Goal: Register for event/course

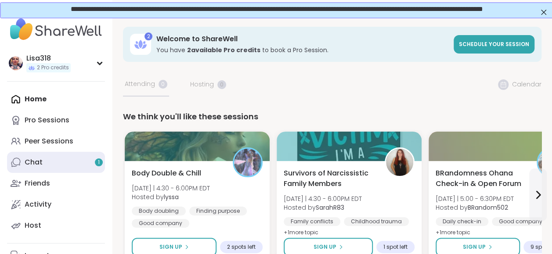
click at [41, 163] on div "Chat 1" at bounding box center [34, 163] width 18 height 10
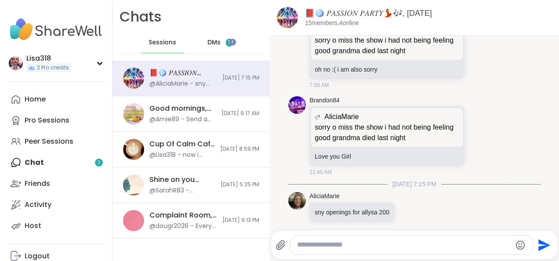
click at [214, 49] on div "DMs 1" at bounding box center [220, 42] width 43 height 21
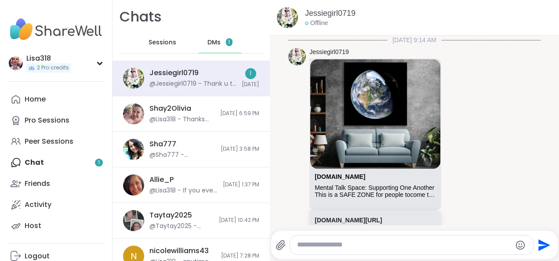
scroll to position [1392, 0]
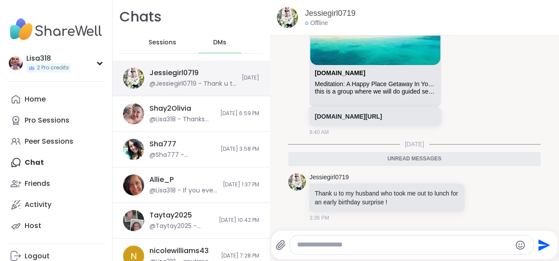
click at [217, 83] on div "@Jessiegirl0719 - Thank u to my husband who took me out to lunch for an early b…" at bounding box center [192, 84] width 87 height 9
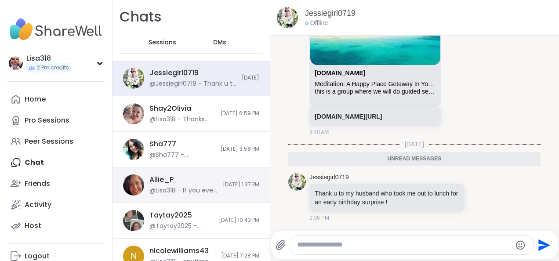
click at [178, 191] on div "@Lisa318 - If you ever want to text me, my number is [PHONE_NUMBER]" at bounding box center [183, 190] width 68 height 9
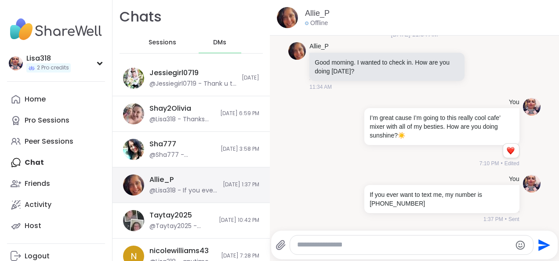
scroll to position [3225, 0]
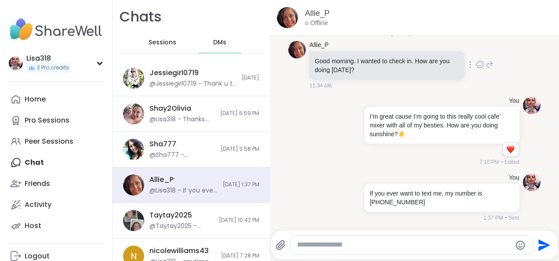
click at [300, 52] on img at bounding box center [297, 50] width 18 height 18
click at [291, 25] on img at bounding box center [287, 17] width 21 height 21
click at [294, 17] on img at bounding box center [287, 17] width 21 height 21
click at [176, 187] on div "@Lisa318 - If you ever want to text me, my number is [PHONE_NUMBER]" at bounding box center [183, 190] width 68 height 9
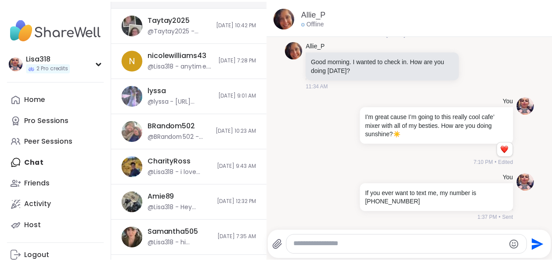
scroll to position [196, 0]
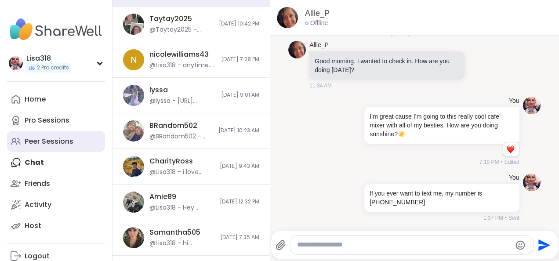
click at [62, 147] on link "Peer Sessions" at bounding box center [56, 141] width 98 height 21
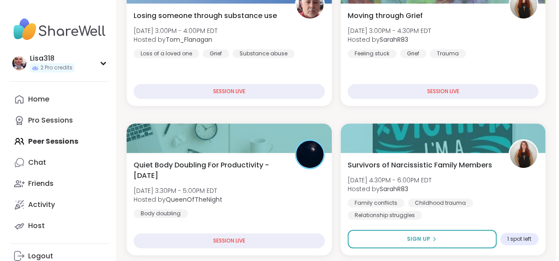
scroll to position [196, 0]
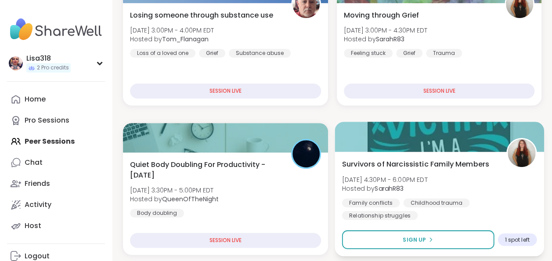
click at [494, 196] on div "Survivors of Narcissistic Family Members [DATE] 4:30PM - 6:00PM EDT Hosted by S…" at bounding box center [439, 189] width 195 height 61
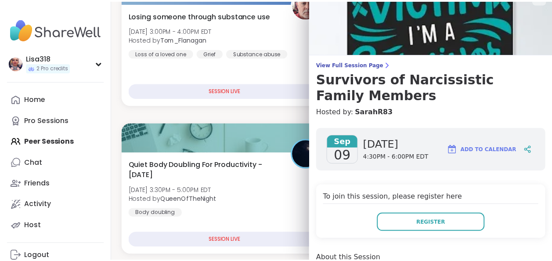
scroll to position [0, 0]
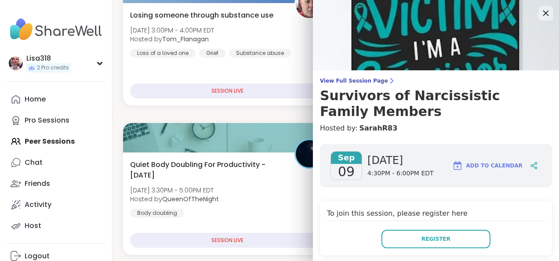
click at [540, 13] on icon at bounding box center [545, 12] width 11 height 11
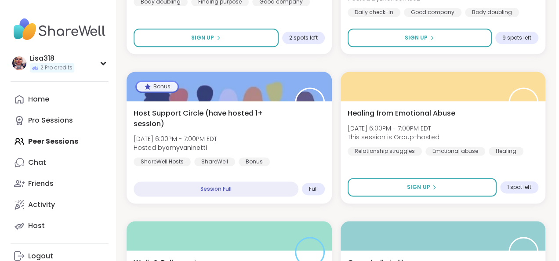
scroll to position [565, 0]
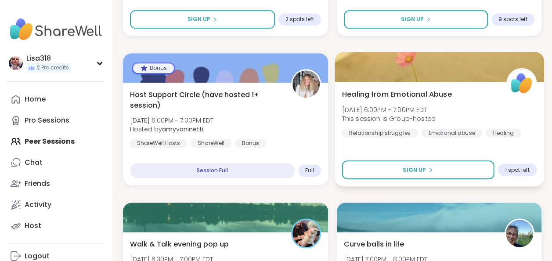
click at [487, 105] on div "Healing from Emotional Abuse [DATE] 6:00PM - 7:00PM EDT This session is Group-h…" at bounding box center [439, 113] width 195 height 48
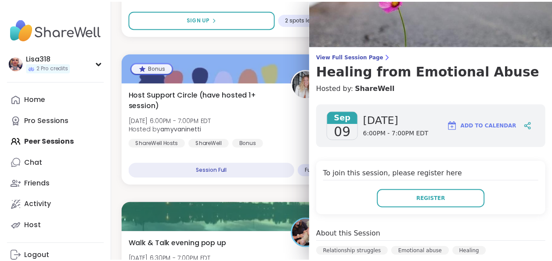
scroll to position [0, 0]
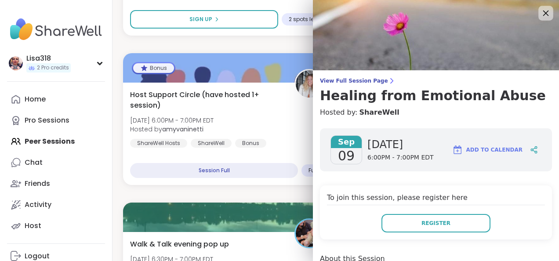
click at [540, 17] on icon at bounding box center [545, 12] width 11 height 11
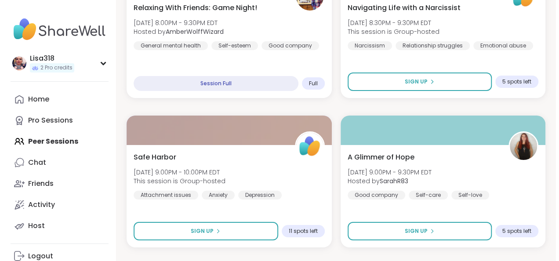
scroll to position [1548, 0]
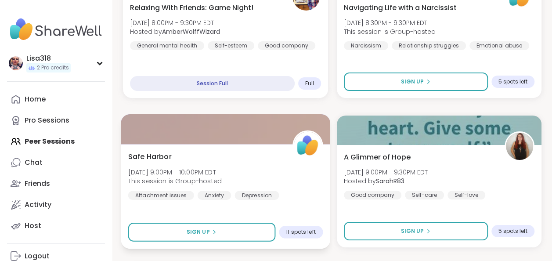
click at [257, 169] on div "Safe Harbor [DATE] 9:00PM - 10:00PM EDT This session is Group-hosted Attachment…" at bounding box center [225, 175] width 195 height 48
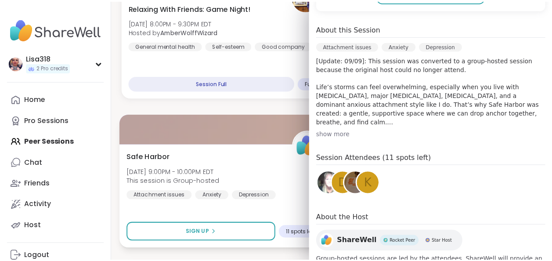
scroll to position [229, 0]
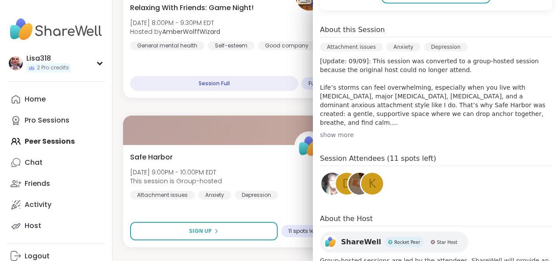
click at [336, 134] on div "show more" at bounding box center [436, 134] width 232 height 9
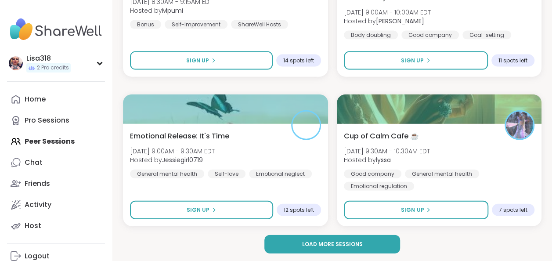
scroll to position [2616, 0]
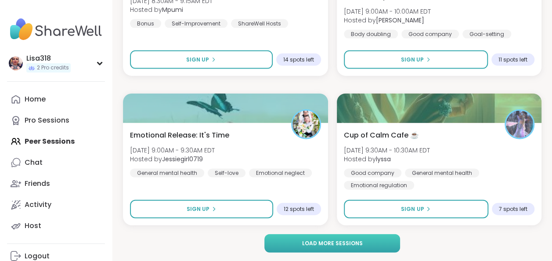
click at [366, 242] on button "Load more sessions" at bounding box center [332, 243] width 136 height 18
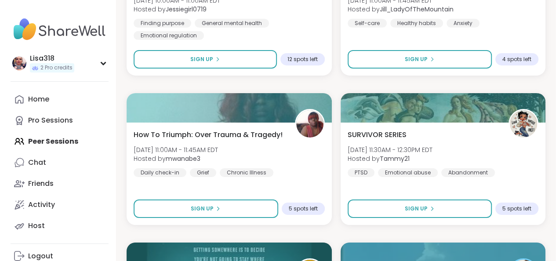
scroll to position [3065, 0]
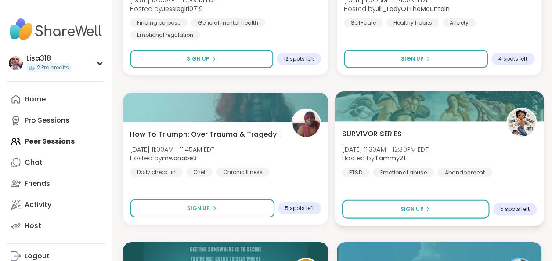
click at [493, 152] on div "SURVIVOR SERIES [DATE] 11:30AM - 12:30PM EDT Hosted by Tammy21 [MEDICAL_DATA] E…" at bounding box center [439, 152] width 195 height 48
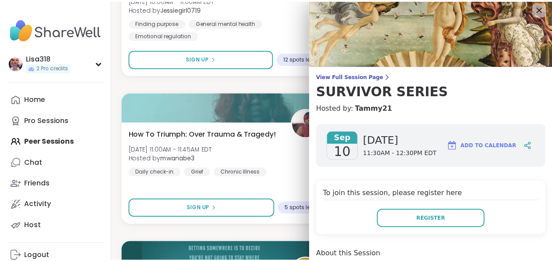
scroll to position [0, 0]
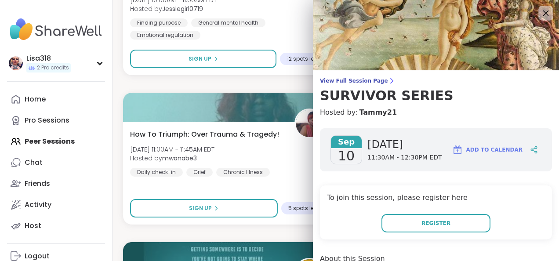
click at [540, 14] on icon at bounding box center [545, 12] width 11 height 11
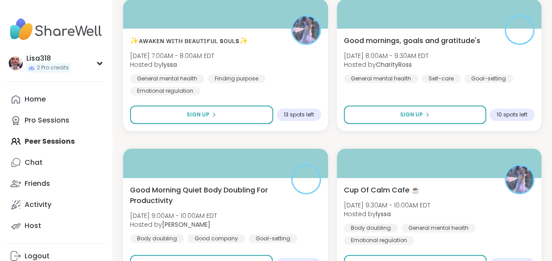
scroll to position [5305, 0]
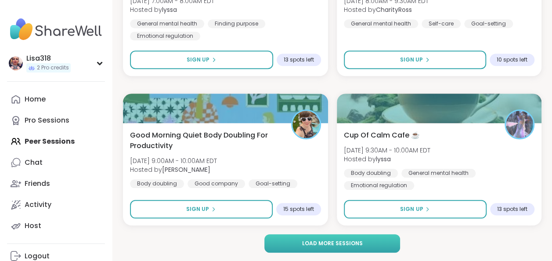
click at [354, 245] on span "Load more sessions" at bounding box center [332, 243] width 61 height 8
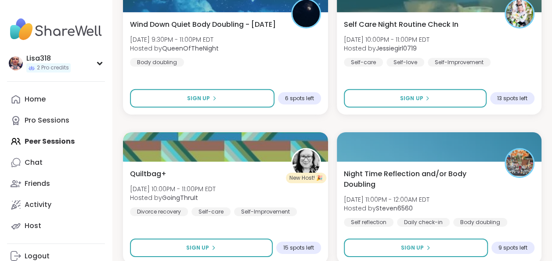
scroll to position [7994, 0]
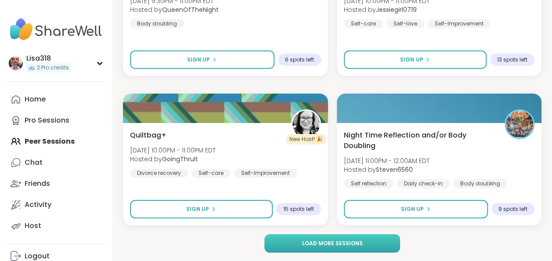
click at [356, 244] on span "Load more sessions" at bounding box center [332, 243] width 61 height 8
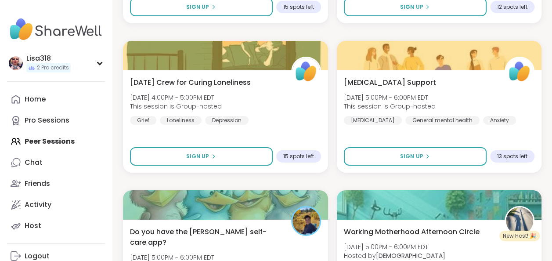
scroll to position [9690, 0]
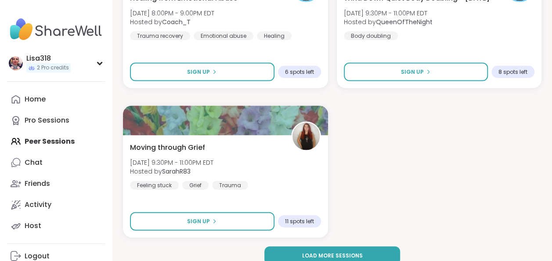
scroll to position [10832, 0]
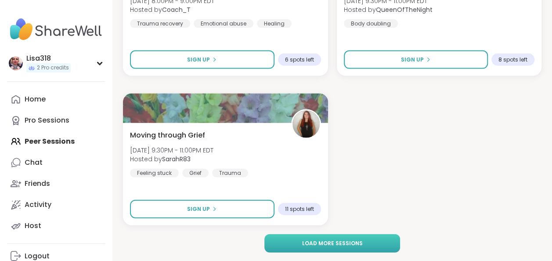
click at [355, 246] on span "Load more sessions" at bounding box center [332, 243] width 61 height 8
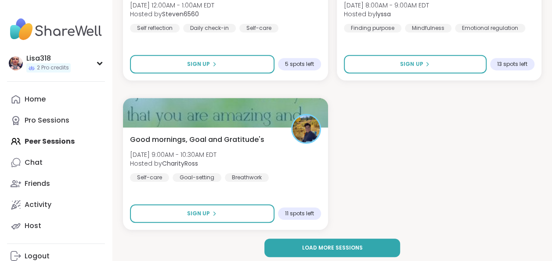
scroll to position [13521, 0]
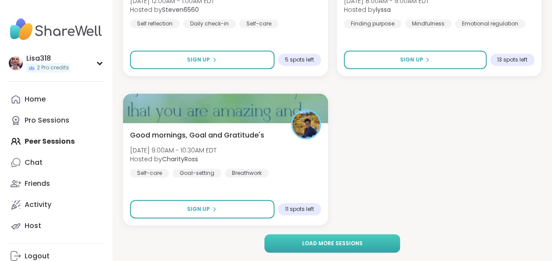
click at [368, 244] on button "Load more sessions" at bounding box center [332, 243] width 136 height 18
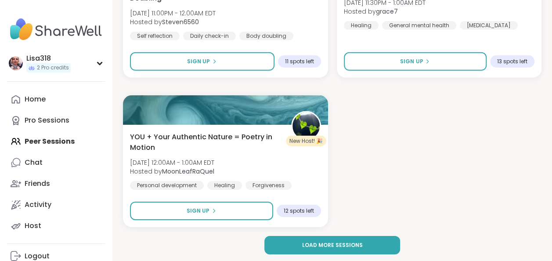
scroll to position [16210, 0]
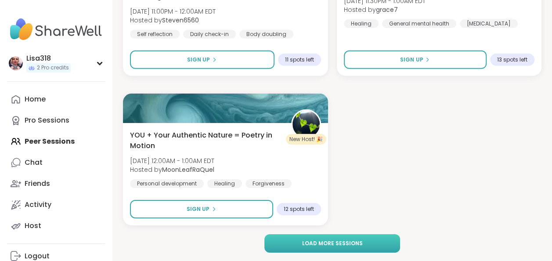
click at [368, 244] on button "Load more sessions" at bounding box center [332, 243] width 136 height 18
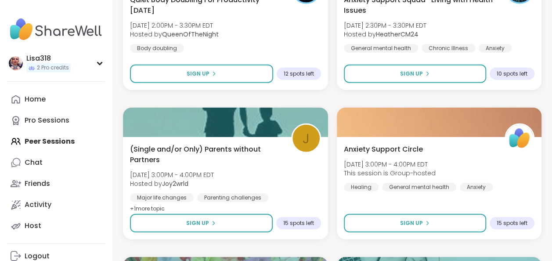
scroll to position [17700, 0]
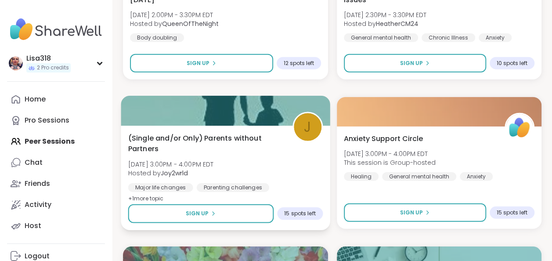
click at [286, 174] on div "(Single and/or Only) Parents without Partners [DATE] 3:00PM - 4:00PM EDT Hosted…" at bounding box center [225, 169] width 195 height 72
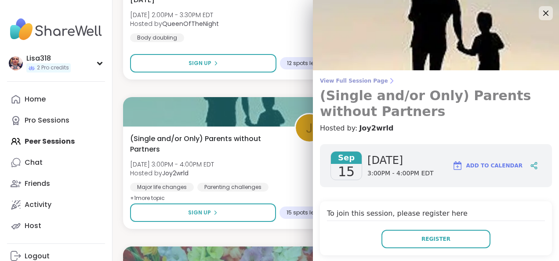
click at [359, 85] on link "View Full Session Page (Single and/or Only) Parents without Partners" at bounding box center [436, 98] width 232 height 42
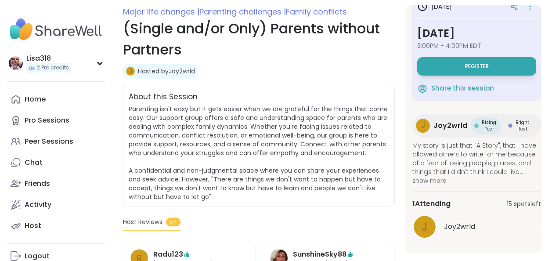
scroll to position [121, 0]
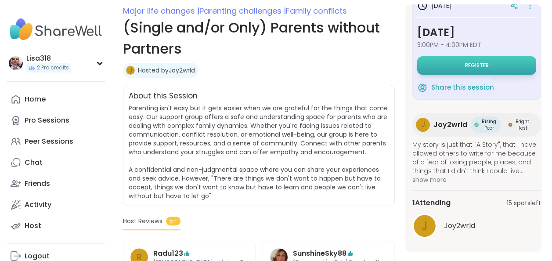
click at [471, 62] on span "Register" at bounding box center [477, 65] width 24 height 7
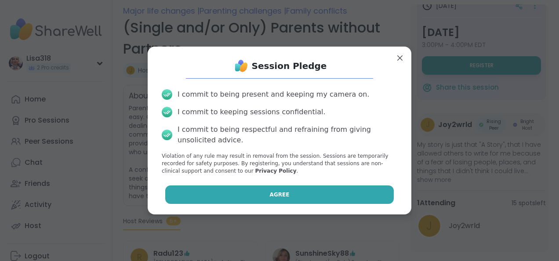
click at [344, 193] on button "Agree" at bounding box center [279, 194] width 229 height 18
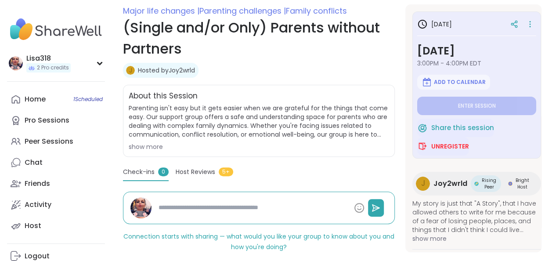
type textarea "*"
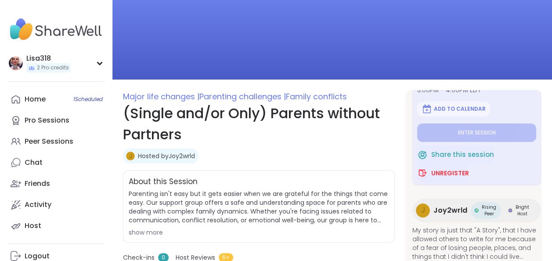
scroll to position [0, 0]
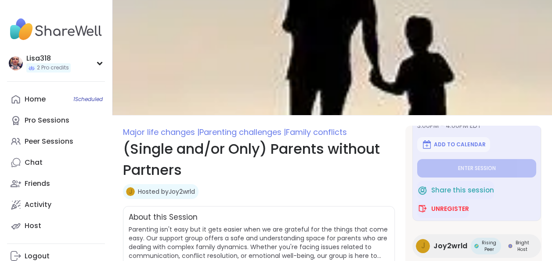
click at [523, 18] on img at bounding box center [332, 57] width 440 height 115
click at [528, 20] on img at bounding box center [332, 57] width 440 height 115
click at [351, 37] on img at bounding box center [332, 57] width 440 height 115
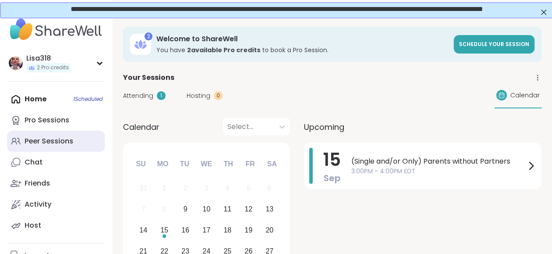
click at [64, 145] on div "Peer Sessions" at bounding box center [49, 142] width 49 height 10
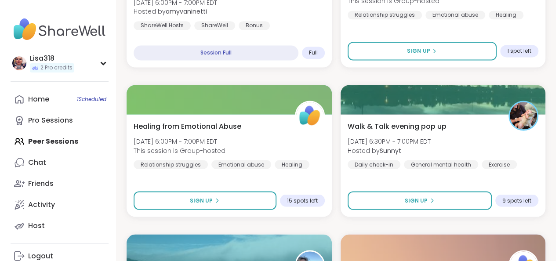
scroll to position [674, 0]
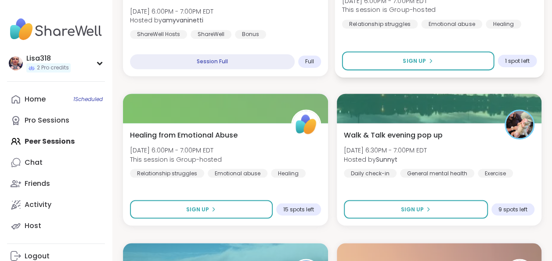
click at [519, 33] on div "Healing from Emotional Abuse Tue, Sep 09 | 6:00PM - 7:00PM EDT This session is …" at bounding box center [439, 25] width 209 height 105
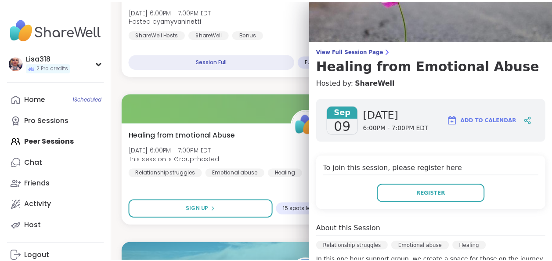
scroll to position [0, 0]
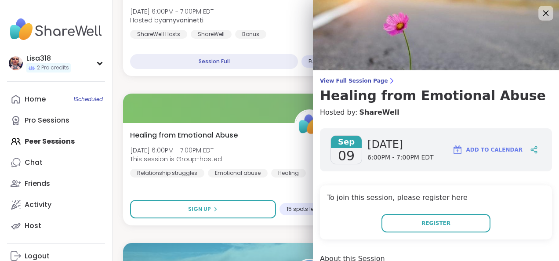
click at [540, 14] on icon at bounding box center [545, 12] width 11 height 11
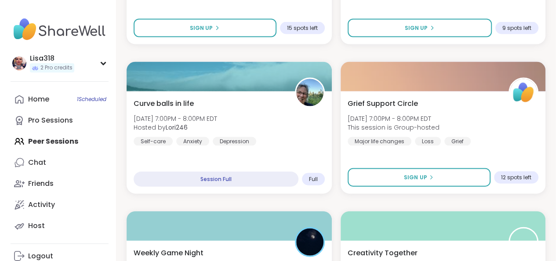
scroll to position [856, 0]
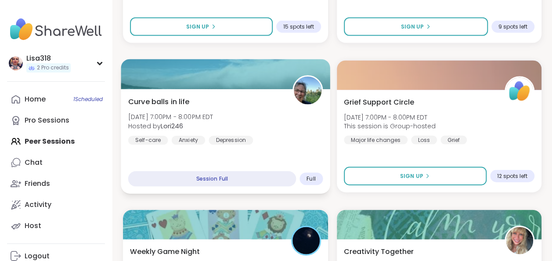
click at [301, 152] on div "Curve balls in life Tue, Sep 09 | 7:00PM - 8:00PM EDT Hosted by Lori246 Self-ca…" at bounding box center [225, 141] width 209 height 105
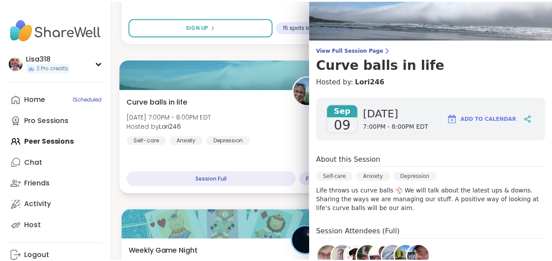
scroll to position [0, 0]
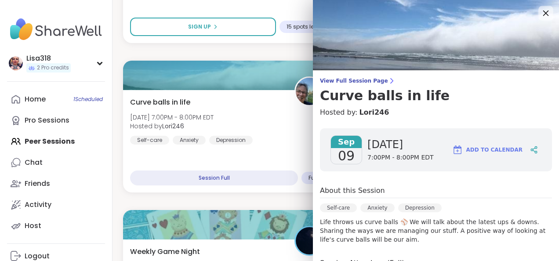
click at [543, 15] on icon at bounding box center [546, 14] width 6 height 6
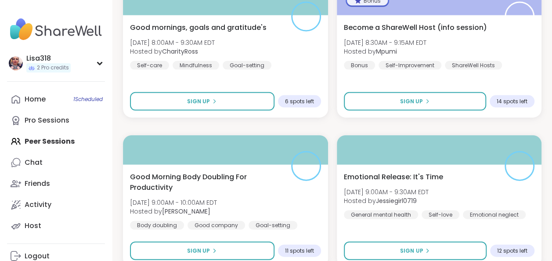
scroll to position [2616, 0]
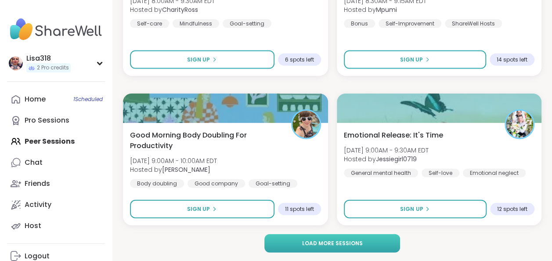
click at [383, 243] on button "Load more sessions" at bounding box center [332, 243] width 136 height 18
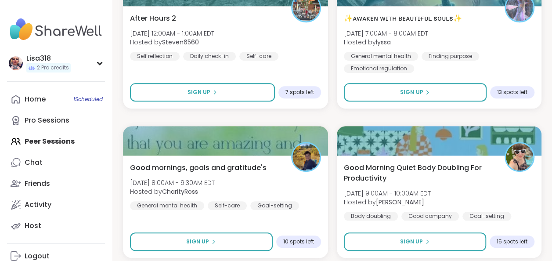
scroll to position [5305, 0]
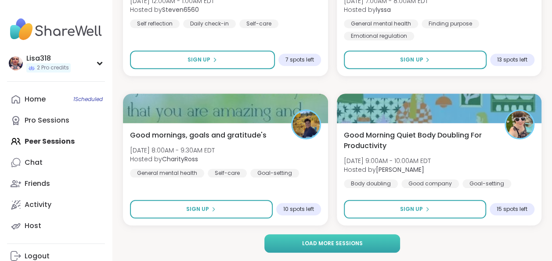
click at [357, 243] on span "Load more sessions" at bounding box center [332, 243] width 61 height 8
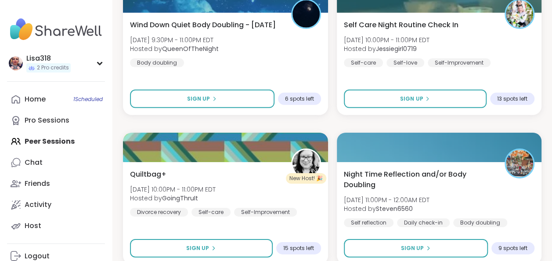
scroll to position [7994, 0]
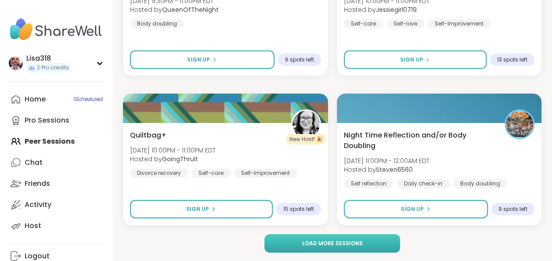
click at [340, 244] on span "Load more sessions" at bounding box center [332, 243] width 61 height 8
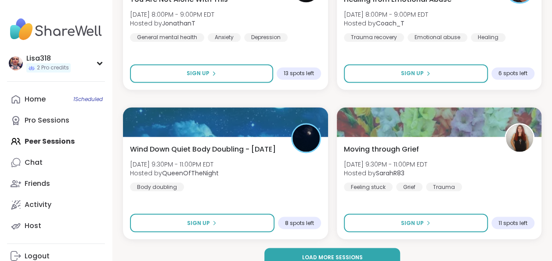
scroll to position [10683, 0]
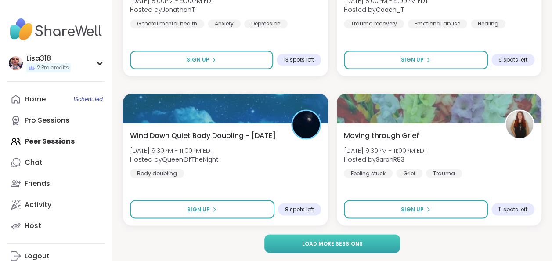
click at [341, 249] on button "Load more sessions" at bounding box center [332, 243] width 136 height 18
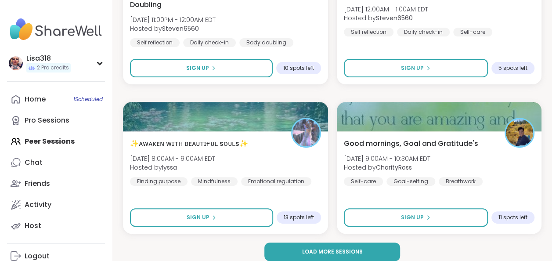
scroll to position [13372, 0]
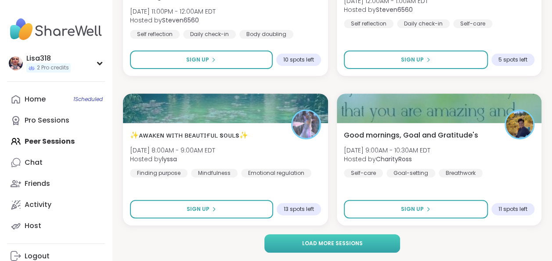
click at [369, 245] on button "Load more sessions" at bounding box center [332, 243] width 136 height 18
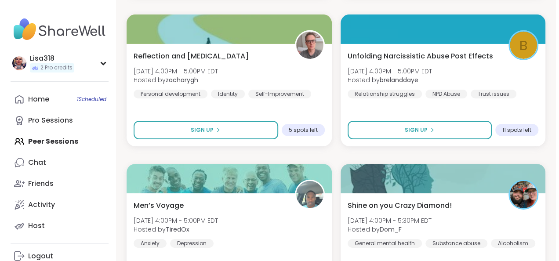
scroll to position [14653, 0]
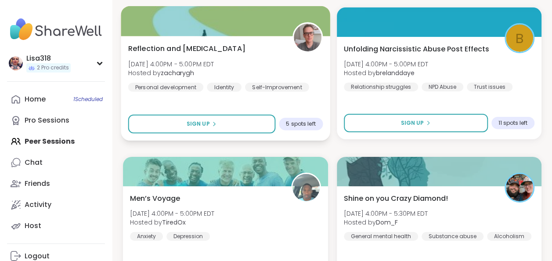
click at [262, 68] on div "Reflection and Self-improvement Sun, Sep 14 | 4:00PM - 5:00PM EDT Hosted by zac…" at bounding box center [225, 67] width 195 height 48
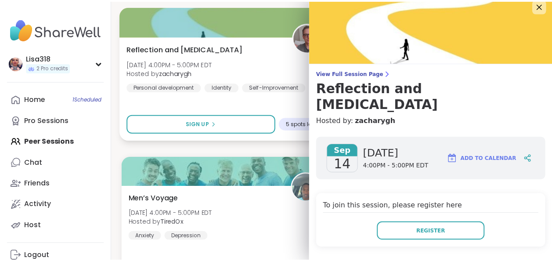
scroll to position [0, 0]
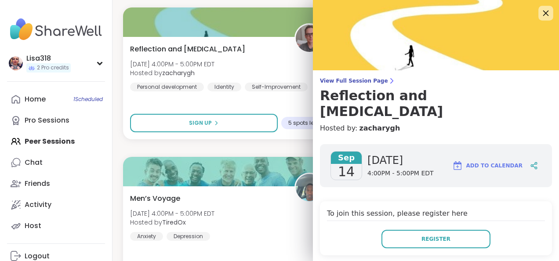
click at [540, 15] on icon at bounding box center [545, 12] width 11 height 11
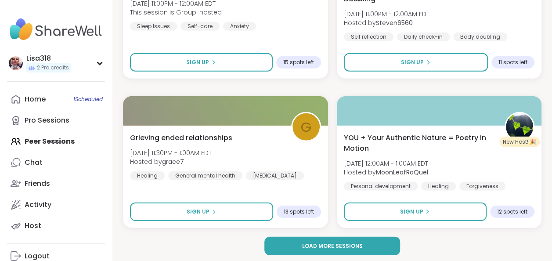
scroll to position [16061, 0]
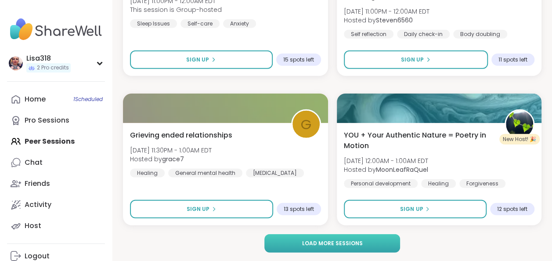
click at [340, 241] on span "Load more sessions" at bounding box center [332, 243] width 61 height 8
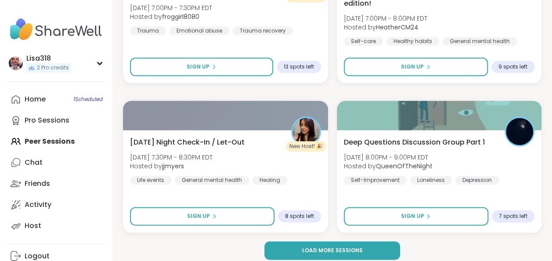
scroll to position [18749, 0]
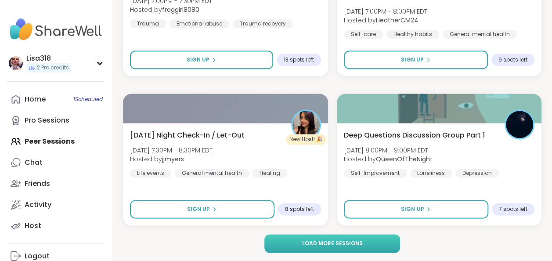
click at [359, 245] on span "Load more sessions" at bounding box center [332, 243] width 61 height 8
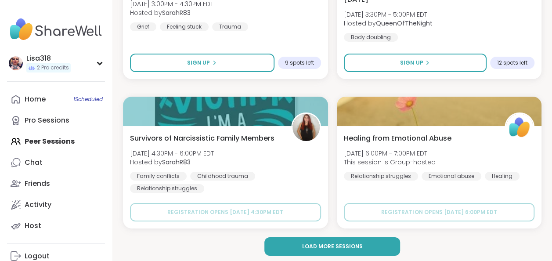
scroll to position [21438, 0]
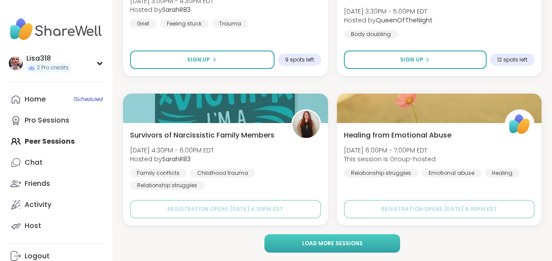
click at [344, 244] on span "Load more sessions" at bounding box center [332, 243] width 61 height 8
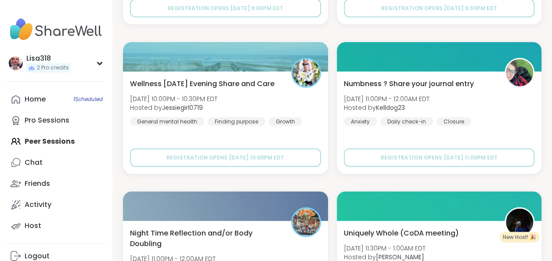
scroll to position [22539, 0]
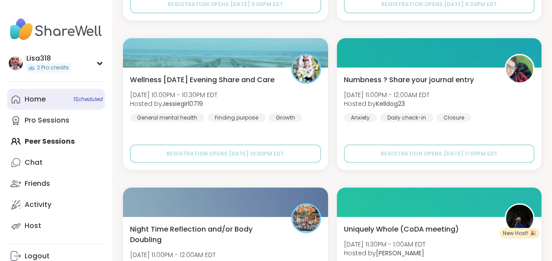
click at [39, 99] on div "Home 1 Scheduled" at bounding box center [35, 99] width 21 height 10
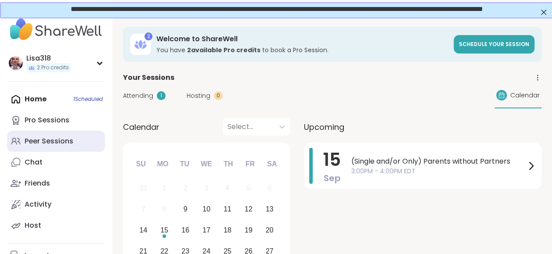
click at [61, 143] on div "Peer Sessions" at bounding box center [49, 142] width 49 height 10
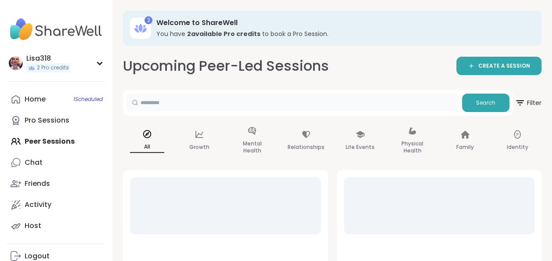
click at [192, 104] on input "text" at bounding box center [293, 103] width 332 height 18
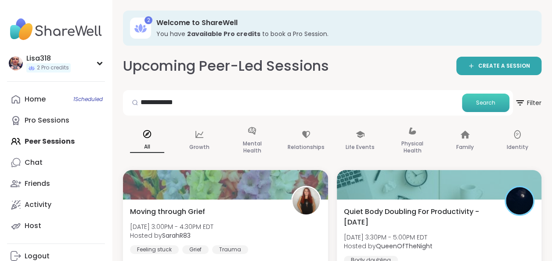
click at [489, 103] on span "Search" at bounding box center [485, 103] width 19 height 8
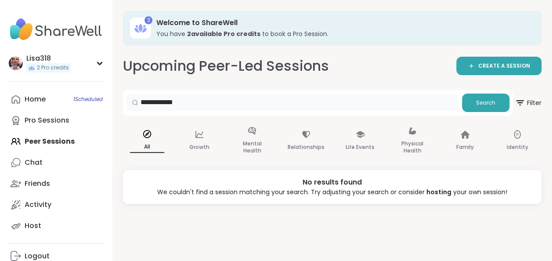
click at [199, 106] on input "**********" at bounding box center [293, 103] width 332 height 18
type input "**********"
click at [496, 104] on button "Search" at bounding box center [485, 103] width 47 height 18
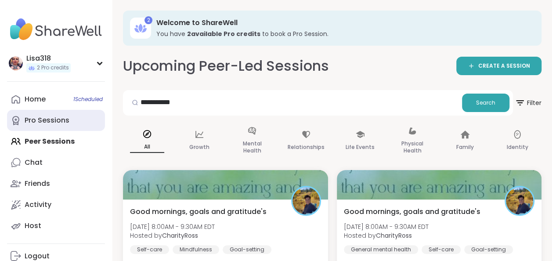
click at [59, 120] on div "Pro Sessions" at bounding box center [47, 121] width 45 height 10
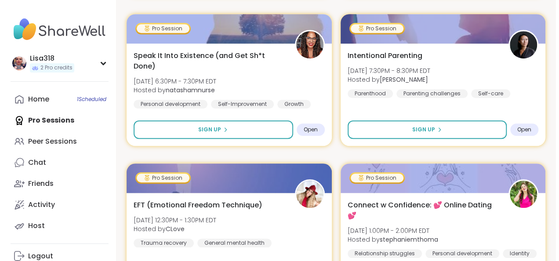
scroll to position [322, 0]
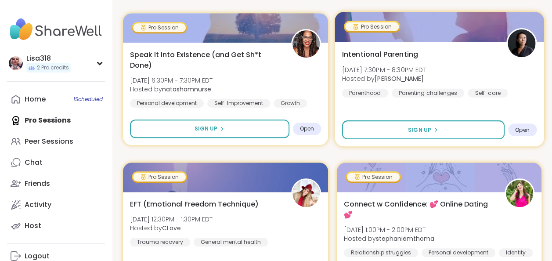
click at [515, 79] on div "Intentional Parenting Tue, Sep 09 | 7:30PM - 8:30PM EDT Hosted by Natasha Paren…" at bounding box center [439, 73] width 195 height 48
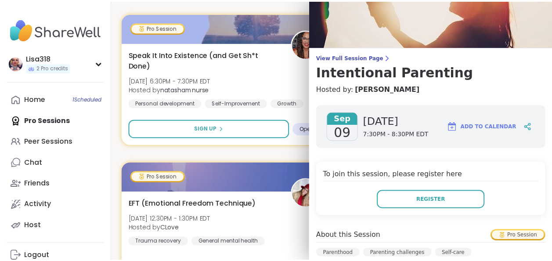
scroll to position [0, 0]
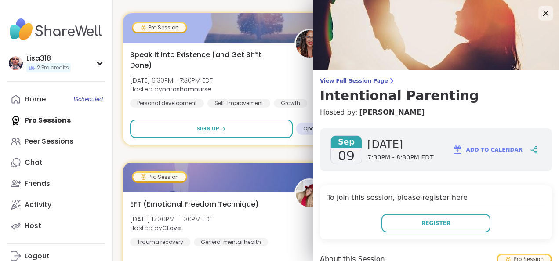
click at [540, 17] on icon at bounding box center [545, 12] width 11 height 11
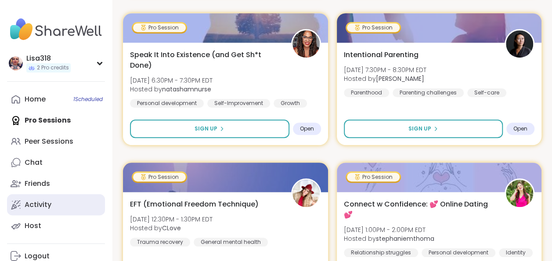
click at [44, 206] on div "Activity" at bounding box center [38, 205] width 27 height 10
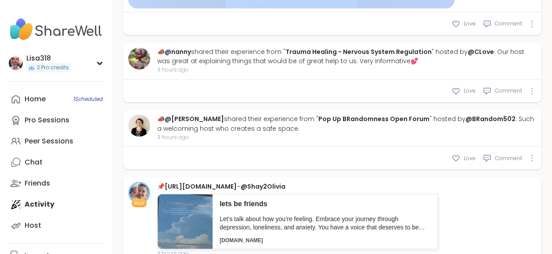
scroll to position [2357, 0]
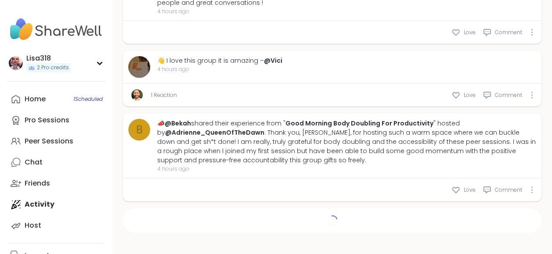
type textarea "*"
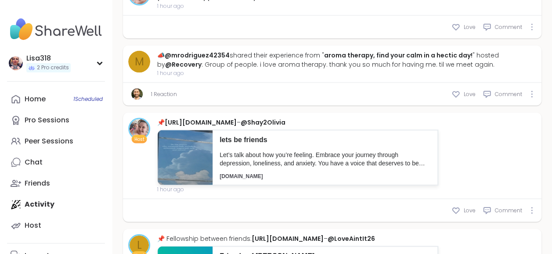
scroll to position [888, 0]
